Goal: Register for event/course

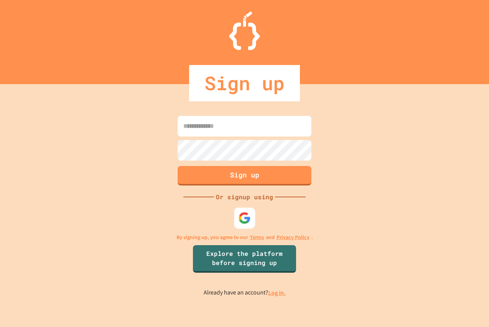
click at [241, 213] on img at bounding box center [244, 217] width 13 height 13
click at [255, 113] on div "Sign up Or signup using By signing up, you agree to our Terms and Privacy Polic…" at bounding box center [244, 205] width 489 height 243
click at [246, 132] on input at bounding box center [245, 126] width 134 height 21
type input "**********"
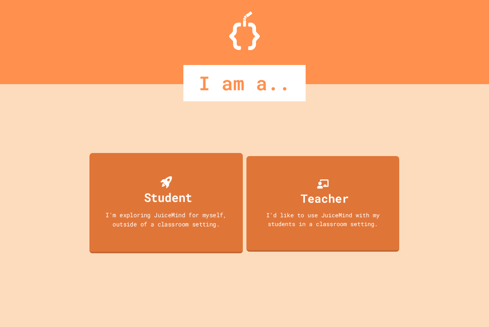
click at [96, 154] on div "Student I'm exploring JuiceMind for myself, outside of a classroom setting. Tea…" at bounding box center [244, 205] width 313 height 243
click at [141, 226] on div "I'm exploring JuiceMind for myself, outside of a classroom setting." at bounding box center [166, 219] width 139 height 18
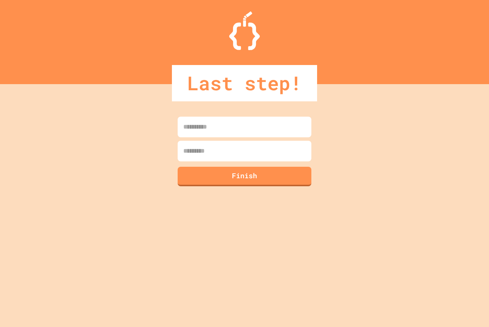
click at [215, 145] on input at bounding box center [245, 151] width 134 height 21
click at [218, 126] on input at bounding box center [245, 126] width 134 height 21
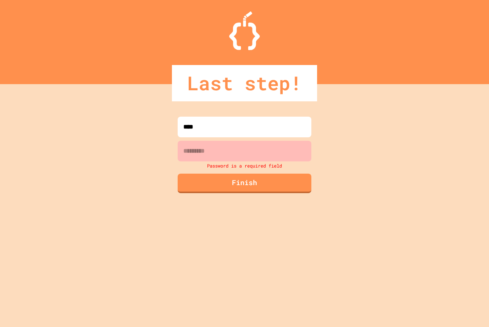
type input "****"
type input "*"
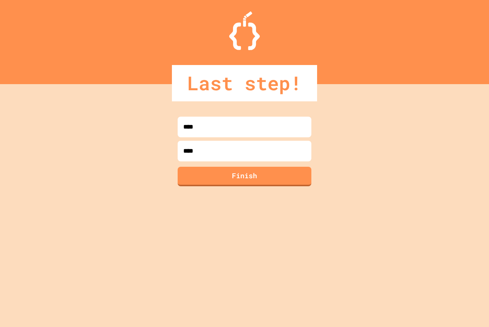
type input "*****"
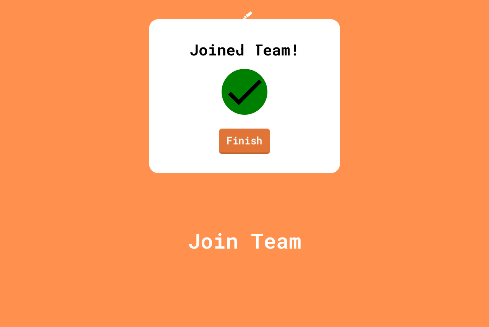
click at [253, 154] on link "Finish" at bounding box center [244, 140] width 51 height 25
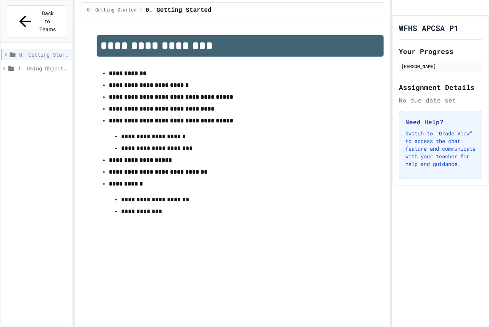
click at [32, 64] on span "1. Using Objects and Methods" at bounding box center [44, 68] width 52 height 8
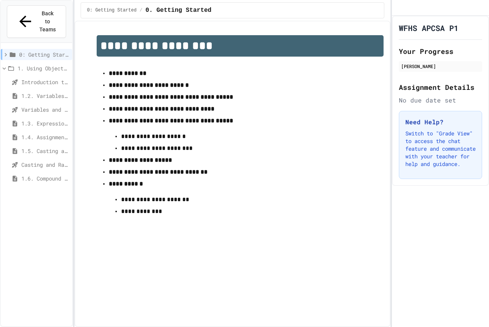
click at [44, 76] on div "Introduction to Algorithms, Programming, and Compilers" at bounding box center [36, 83] width 71 height 14
click at [44, 78] on span "Introduction to Algorithms, Programming, and Compilers" at bounding box center [45, 82] width 48 height 8
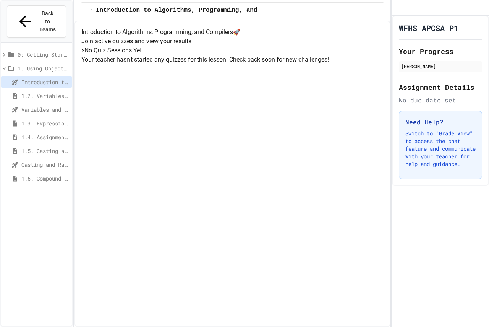
click at [44, 92] on span "1.2. Variables and Data Types" at bounding box center [45, 96] width 48 height 8
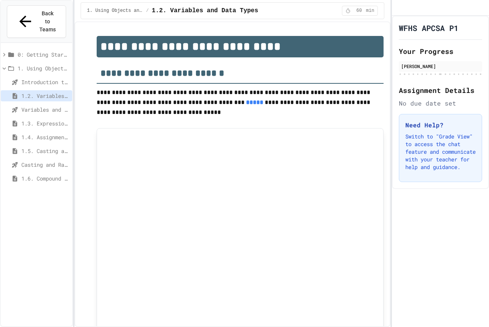
click at [38, 104] on div "Variables and Data Types - Quiz" at bounding box center [36, 111] width 71 height 14
click at [36, 105] on span "Variables and Data Types - Quiz" at bounding box center [45, 109] width 48 height 8
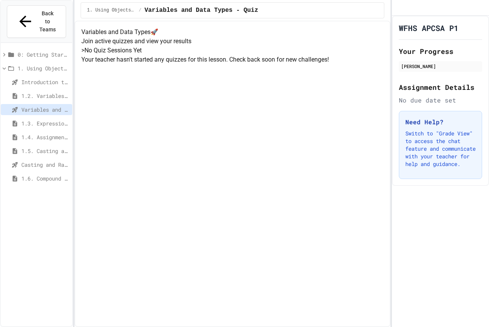
scroll to position [34, 0]
click at [53, 119] on span "1.3. Expressions and Output [New]" at bounding box center [45, 123] width 48 height 8
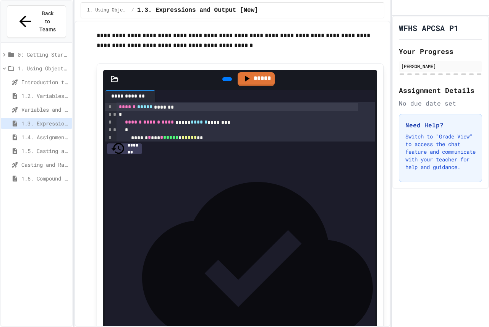
scroll to position [191, 0]
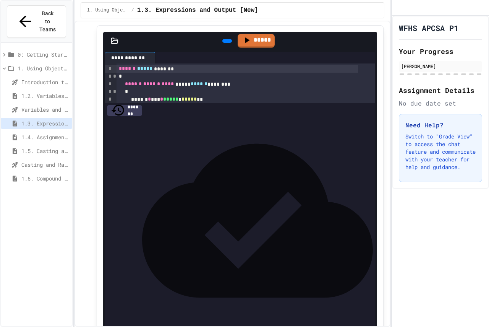
click at [225, 43] on div at bounding box center [227, 41] width 10 height 4
